Goal: Information Seeking & Learning: Learn about a topic

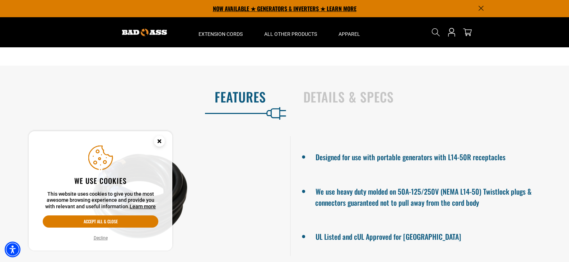
scroll to position [359, 0]
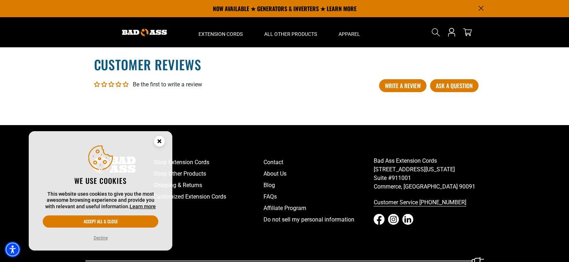
scroll to position [1077, 0]
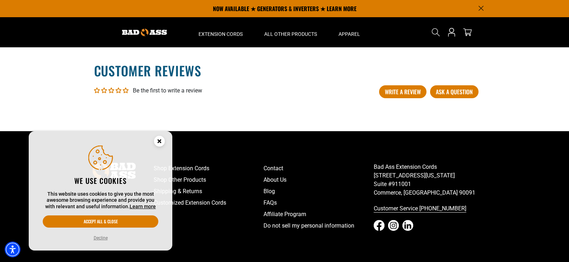
click at [160, 140] on icon "Close this option" at bounding box center [159, 141] width 3 height 3
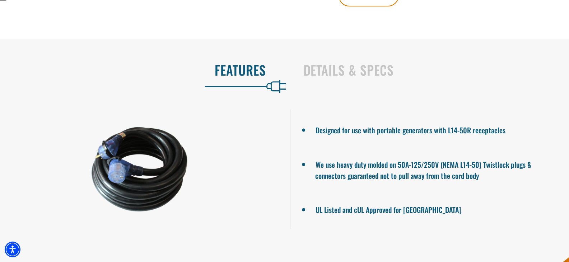
scroll to position [435, 0]
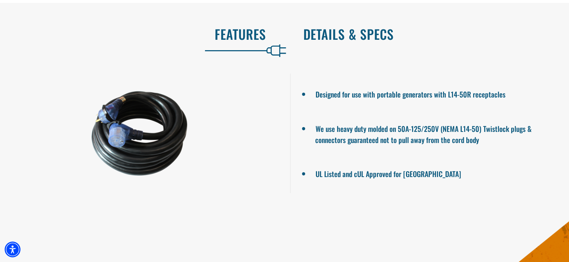
click at [361, 31] on h2 "Details & Specs" at bounding box center [428, 34] width 251 height 15
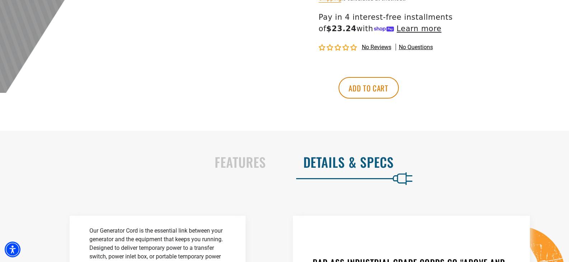
scroll to position [323, 0]
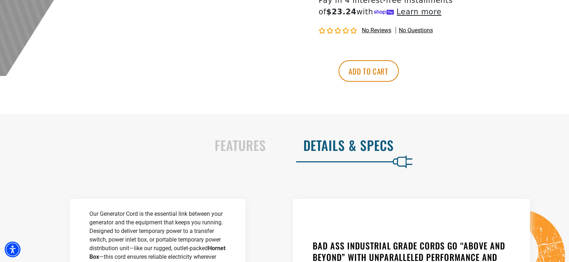
click at [350, 146] on h2 "Details & Specs" at bounding box center [428, 145] width 251 height 15
click at [335, 146] on h2 "Details & Specs" at bounding box center [428, 145] width 251 height 15
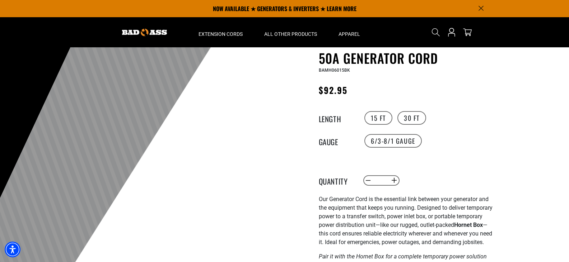
scroll to position [0, 0]
